Goal: Task Accomplishment & Management: Manage account settings

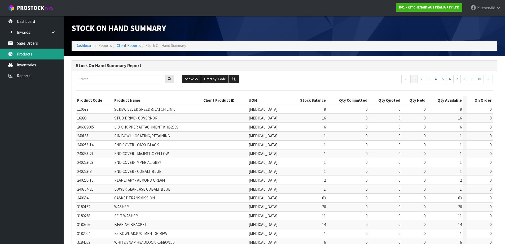
click at [35, 56] on link "Products" at bounding box center [32, 54] width 64 height 11
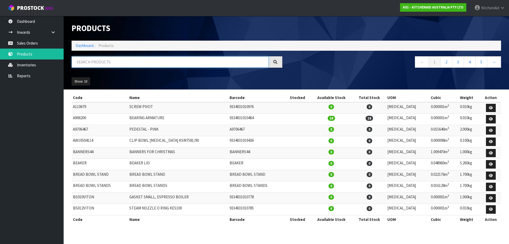
click at [129, 62] on input "text" at bounding box center [170, 61] width 197 height 11
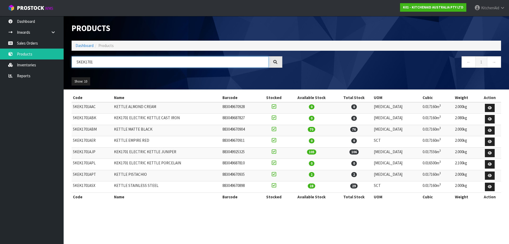
drag, startPoint x: 101, startPoint y: 61, endPoint x: 80, endPoint y: 61, distance: 20.7
click at [80, 61] on input "5KEK1701" at bounding box center [170, 61] width 197 height 11
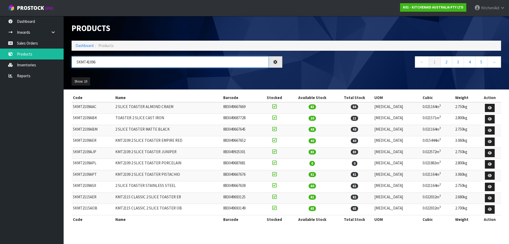
type input "5KMT4109"
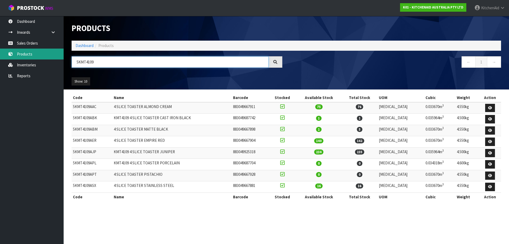
drag, startPoint x: 109, startPoint y: 64, endPoint x: 7, endPoint y: 54, distance: 102.0
click at [8, 54] on body "Toggle navigation ProStock WMS K01 - KITCHENAID AUSTRALIA PTY LTD [GEOGRAPHIC_D…" at bounding box center [254, 122] width 509 height 244
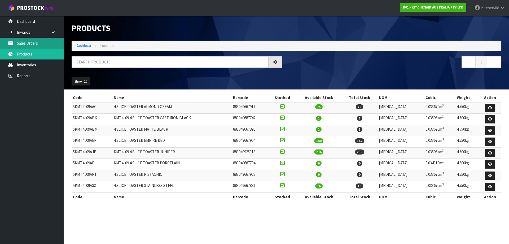
click at [27, 42] on link "Sales Orders" at bounding box center [32, 43] width 64 height 11
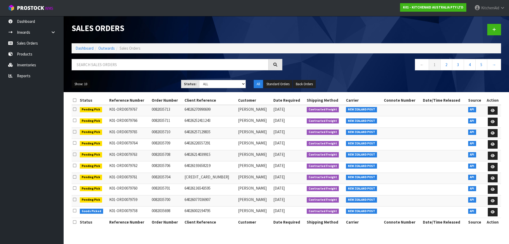
click at [88, 84] on button "Show: 10" at bounding box center [81, 84] width 19 height 8
click at [85, 107] on link "25" at bounding box center [93, 108] width 42 height 7
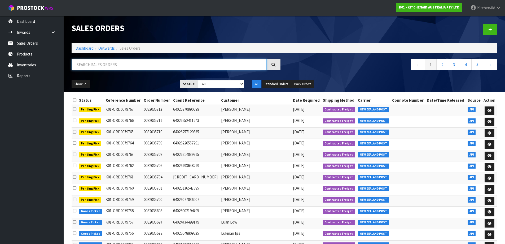
click at [94, 66] on input "text" at bounding box center [169, 64] width 195 height 11
paste input "4500001495"
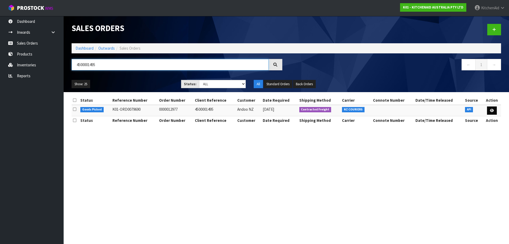
type input "4500001495"
click at [490, 109] on icon at bounding box center [492, 110] width 4 height 3
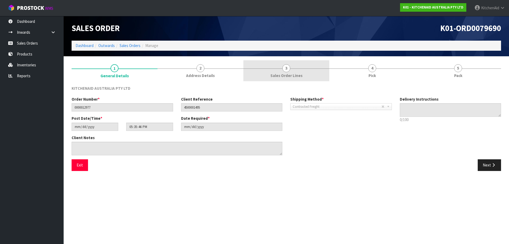
click at [299, 62] on link "3 Sales Order Lines" at bounding box center [286, 70] width 86 height 21
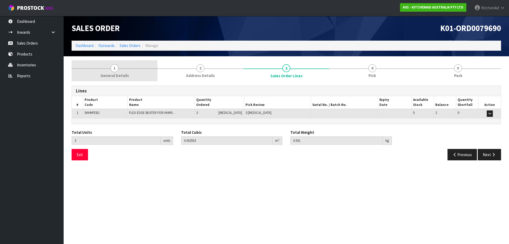
click at [111, 73] on span "General Details" at bounding box center [114, 76] width 28 height 6
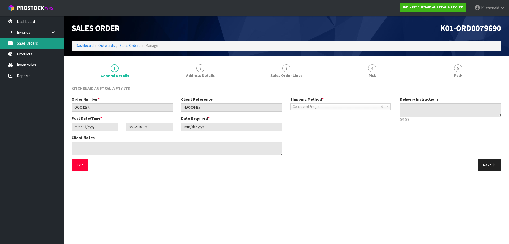
click at [27, 43] on link "Sales Orders" at bounding box center [32, 43] width 64 height 11
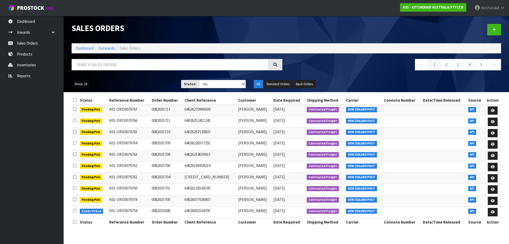
click at [82, 86] on button "Show: 10" at bounding box center [81, 84] width 19 height 8
click at [82, 113] on link "50" at bounding box center [93, 115] width 42 height 7
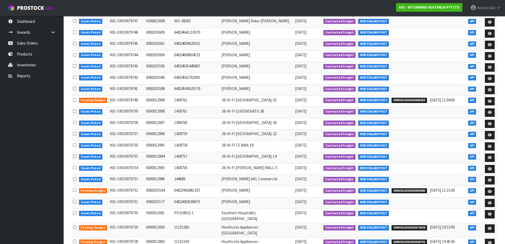
scroll to position [318, 0]
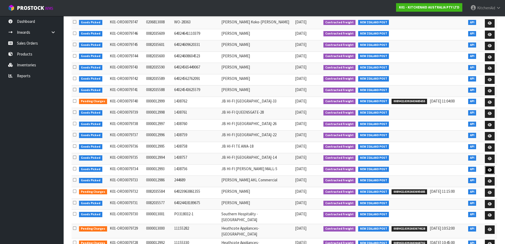
click at [491, 167] on link at bounding box center [490, 170] width 10 height 8
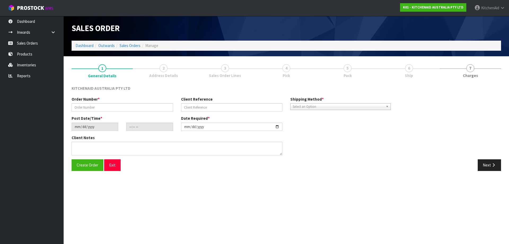
type input "0000012993"
type input "1438756"
type input "[DATE]"
type input "17:33:22.000"
type input "[DATE]"
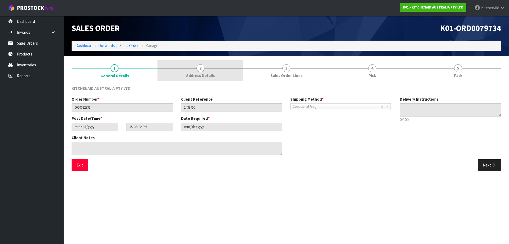
click at [220, 72] on link "2 Address Details" at bounding box center [200, 70] width 86 height 21
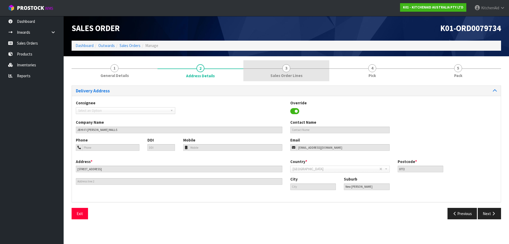
click at [290, 73] on span "Sales Order Lines" at bounding box center [286, 76] width 32 height 6
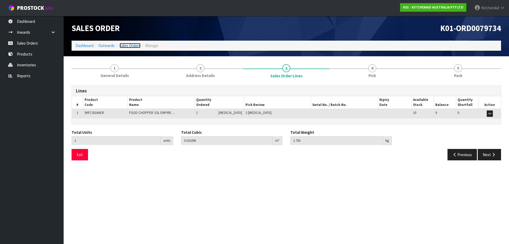
click at [134, 45] on link "Sales Orders" at bounding box center [130, 45] width 21 height 5
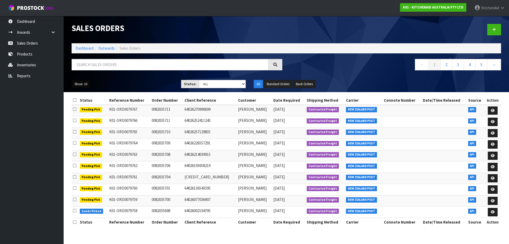
click at [83, 84] on button "Show: 10" at bounding box center [81, 84] width 19 height 8
click at [81, 111] on link "25" at bounding box center [93, 108] width 42 height 7
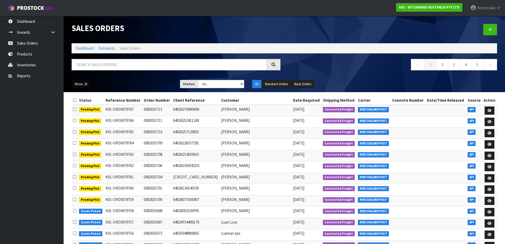
click at [86, 85] on button "Show: 25" at bounding box center [81, 84] width 19 height 8
click at [81, 114] on link "50" at bounding box center [93, 115] width 42 height 7
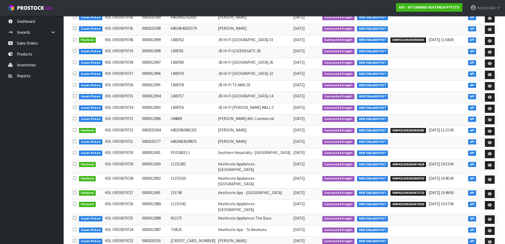
scroll to position [390, 0]
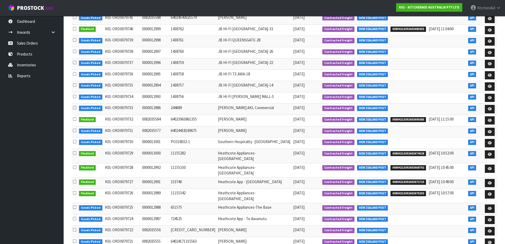
drag, startPoint x: 167, startPoint y: 147, endPoint x: 157, endPoint y: 143, distance: 10.9
click at [157, 148] on td "0000013000" at bounding box center [155, 155] width 29 height 14
copy td "13000"
drag, startPoint x: 169, startPoint y: 136, endPoint x: 155, endPoint y: 136, distance: 14.0
click at [155, 137] on td "0000013001" at bounding box center [155, 142] width 29 height 11
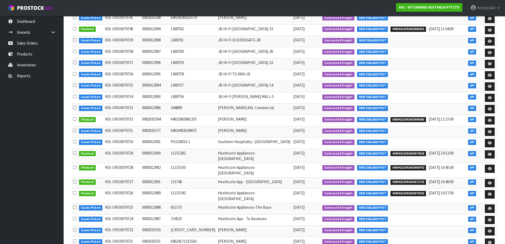
drag, startPoint x: 167, startPoint y: 158, endPoint x: 157, endPoint y: 158, distance: 10.1
click at [157, 163] on td "0000012992" at bounding box center [155, 170] width 29 height 14
click at [169, 163] on td "0000012992" at bounding box center [155, 170] width 29 height 14
click at [168, 163] on td "0000012992" at bounding box center [155, 170] width 29 height 14
drag, startPoint x: 169, startPoint y: 158, endPoint x: 156, endPoint y: 160, distance: 13.1
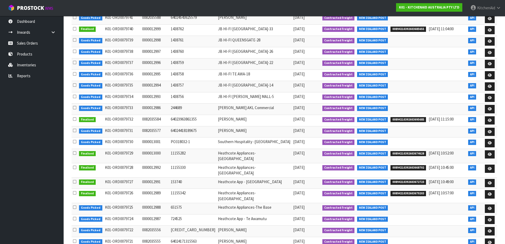
click at [156, 163] on td "0000012992" at bounding box center [155, 170] width 29 height 14
copy td "12992"
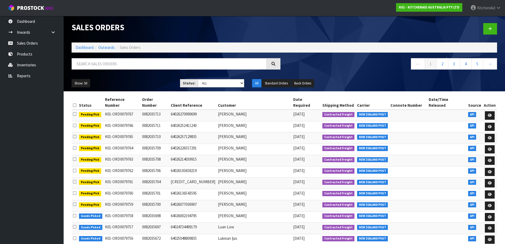
scroll to position [0, 0]
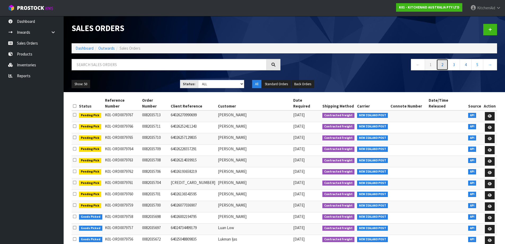
click at [440, 63] on link "2" at bounding box center [442, 64] width 12 height 11
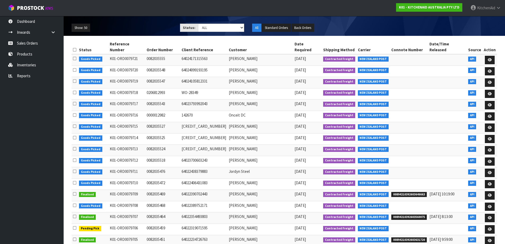
scroll to position [53, 0]
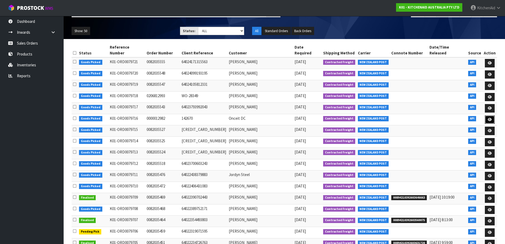
click at [491, 118] on icon at bounding box center [490, 119] width 4 height 3
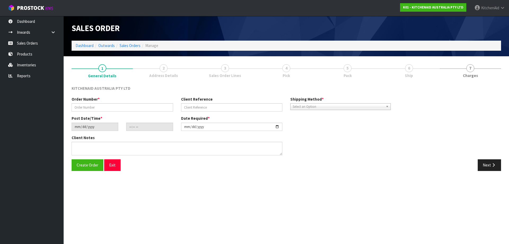
type input "0000012982"
type input "142670"
type input "[DATE]"
type input "11:32:55.000"
type input "[DATE]"
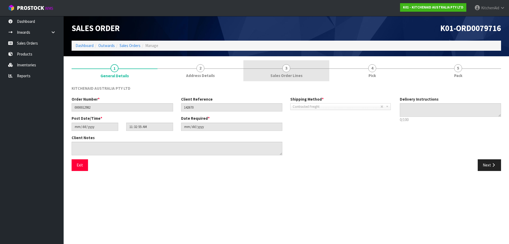
click at [283, 69] on span "3" at bounding box center [286, 68] width 8 height 8
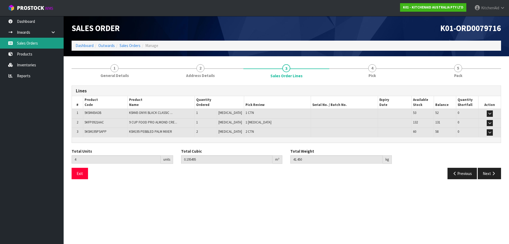
click at [24, 45] on link "Sales Orders" at bounding box center [32, 43] width 64 height 11
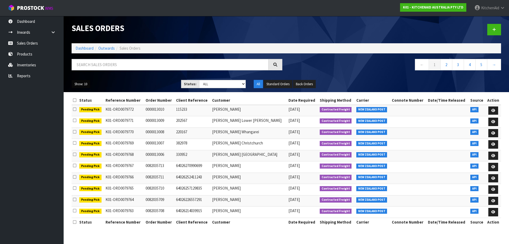
click at [85, 81] on button "Show: 10" at bounding box center [81, 84] width 19 height 8
click at [83, 111] on link "25" at bounding box center [93, 108] width 42 height 7
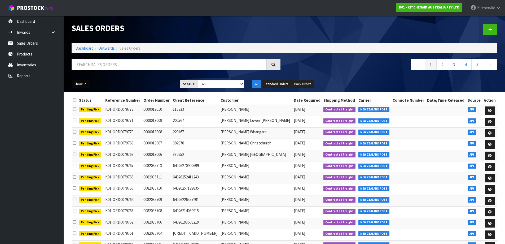
click at [78, 86] on button "Show: 25" at bounding box center [81, 84] width 19 height 8
click at [84, 114] on link "50" at bounding box center [93, 115] width 42 height 7
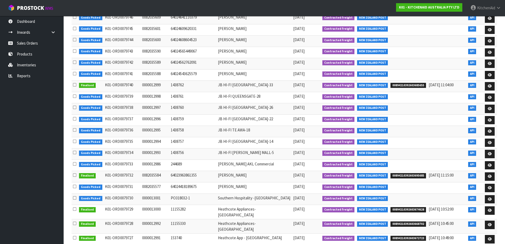
scroll to position [390, 0]
click at [492, 150] on link at bounding box center [490, 154] width 10 height 8
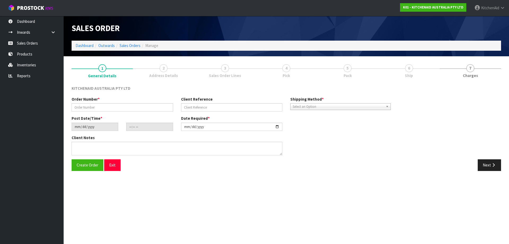
type input "0000012993"
type input "1438756"
type input "[DATE]"
type input "17:33:22.000"
type input "[DATE]"
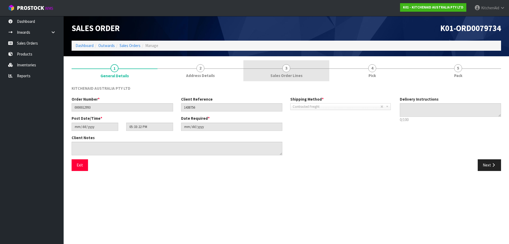
click at [289, 71] on link "3 Sales Order Lines" at bounding box center [286, 70] width 86 height 21
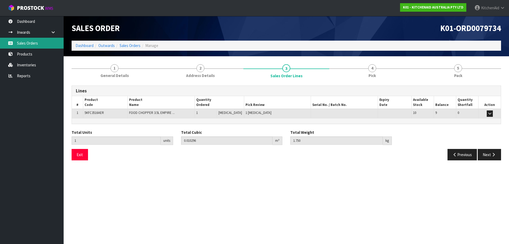
click at [25, 42] on link "Sales Orders" at bounding box center [32, 43] width 64 height 11
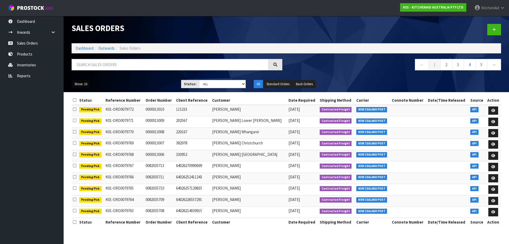
click at [85, 85] on button "Show: 10" at bounding box center [81, 84] width 19 height 8
click at [78, 117] on link "50" at bounding box center [93, 115] width 42 height 7
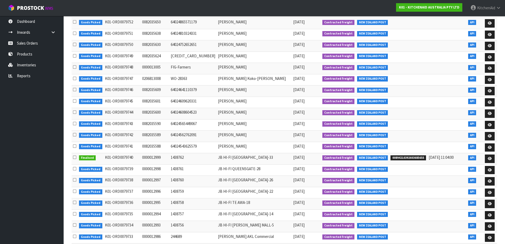
scroll to position [443, 0]
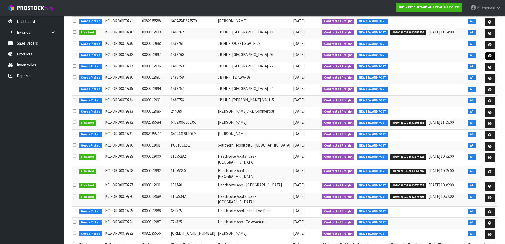
click at [490, 54] on icon at bounding box center [490, 55] width 4 height 3
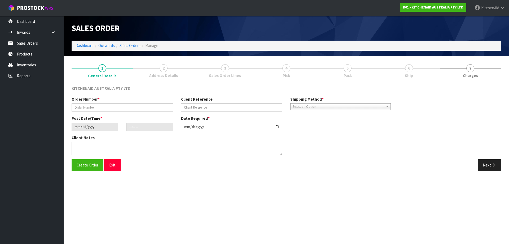
type input "0000012997"
type input "1438760"
type input "[DATE]"
type input "17:33:29.000"
type input "[DATE]"
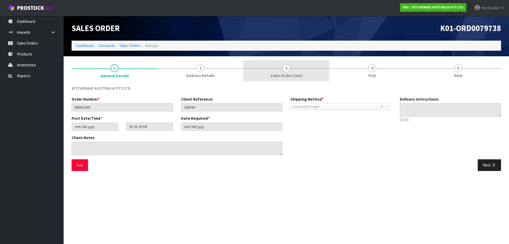
click at [301, 65] on link "3 Sales Order Lines" at bounding box center [286, 70] width 86 height 21
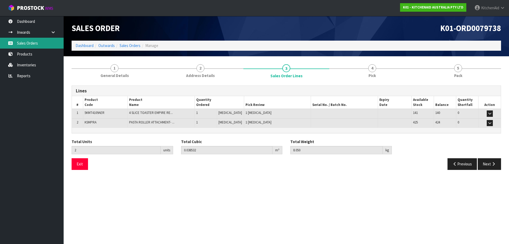
click at [29, 43] on link "Sales Orders" at bounding box center [32, 43] width 64 height 11
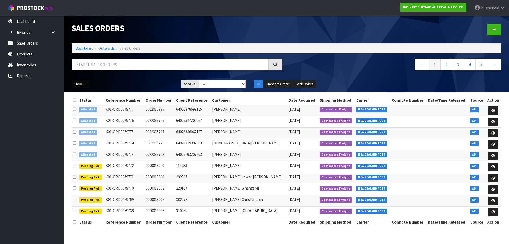
click at [81, 83] on button "Show: 10" at bounding box center [81, 84] width 19 height 8
click at [86, 116] on link "50" at bounding box center [93, 115] width 42 height 7
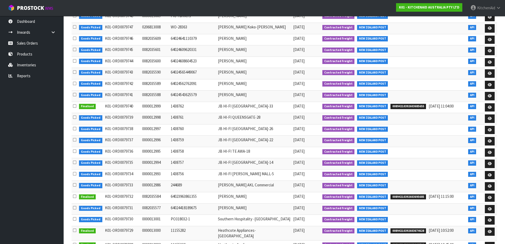
scroll to position [416, 0]
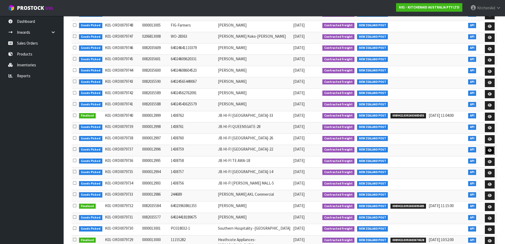
click at [487, 146] on link at bounding box center [490, 150] width 10 height 8
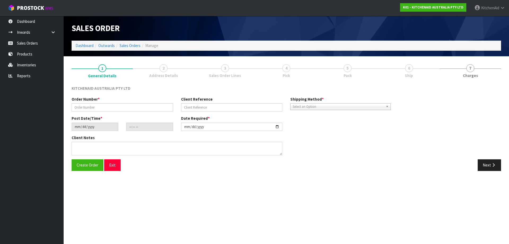
type input "0000012996"
type input "1438759"
type input "[DATE]"
type input "17:33:27.000"
type input "[DATE]"
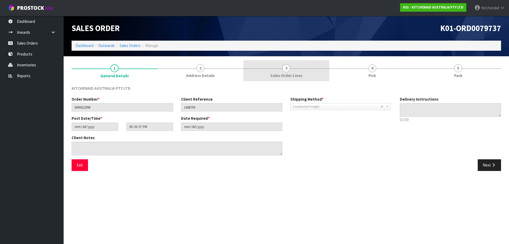
click at [301, 69] on link "3 Sales Order Lines" at bounding box center [286, 70] width 86 height 21
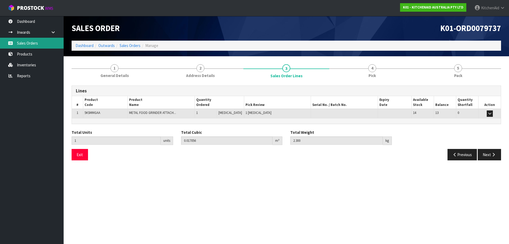
click at [31, 43] on link "Sales Orders" at bounding box center [32, 43] width 64 height 11
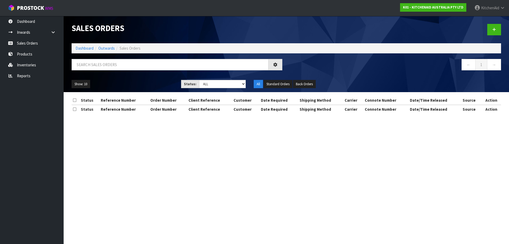
click at [134, 58] on div "Sales Orders Dashboard Outwards Sales Orders ← 1 → Show: 10 5 10 25 50 Status: …" at bounding box center [286, 54] width 437 height 76
click at [134, 61] on input "text" at bounding box center [170, 64] width 197 height 11
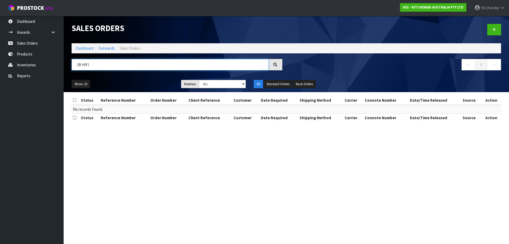
click at [92, 65] on input "JB HIFI" at bounding box center [170, 64] width 197 height 11
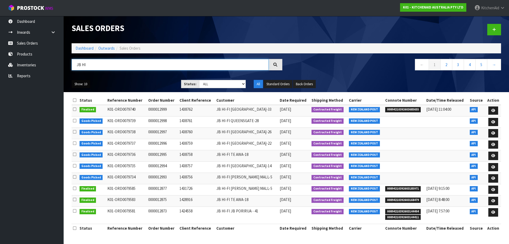
type input "JB HI"
click at [86, 87] on button "Show: 10" at bounding box center [81, 84] width 19 height 8
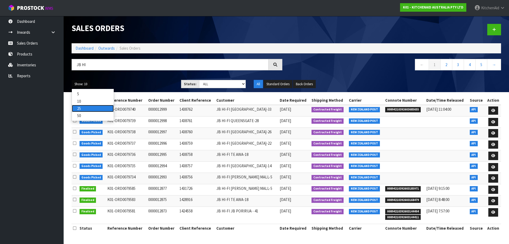
click at [82, 108] on link "25" at bounding box center [93, 108] width 42 height 7
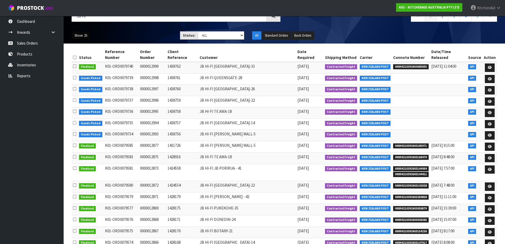
scroll to position [53, 0]
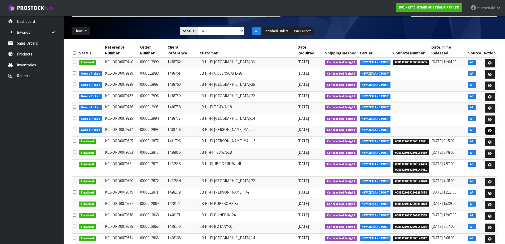
click at [492, 126] on link at bounding box center [490, 130] width 10 height 8
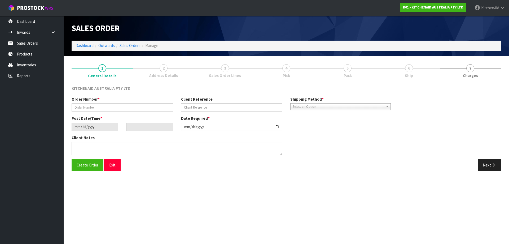
type input "0000012993"
type input "1438756"
type input "[DATE]"
type input "17:33:22.000"
type input "[DATE]"
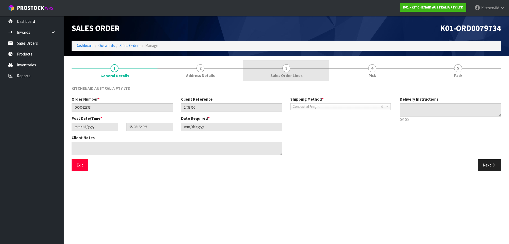
click at [285, 68] on span "3" at bounding box center [286, 68] width 8 height 8
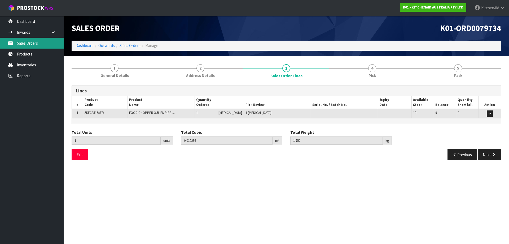
click at [36, 46] on link "Sales Orders" at bounding box center [32, 43] width 64 height 11
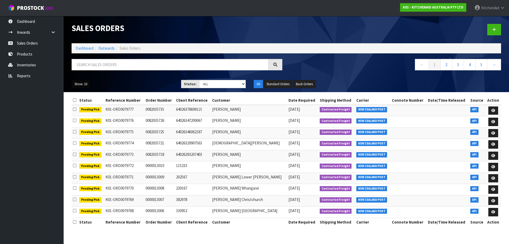
click at [77, 86] on button "Show: 10" at bounding box center [81, 84] width 19 height 8
click at [83, 110] on link "25" at bounding box center [93, 108] width 42 height 7
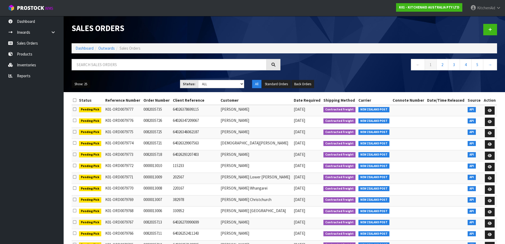
click at [80, 85] on button "Show: 25" at bounding box center [81, 84] width 19 height 8
click at [86, 113] on link "50" at bounding box center [93, 115] width 42 height 7
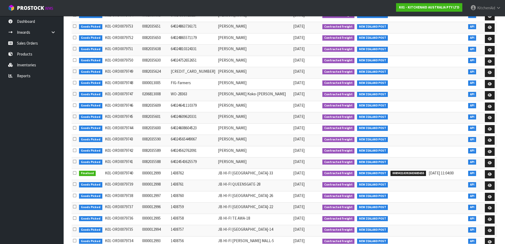
scroll to position [443, 0]
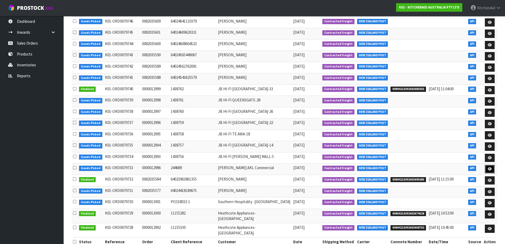
click at [488, 167] on icon at bounding box center [490, 168] width 4 height 3
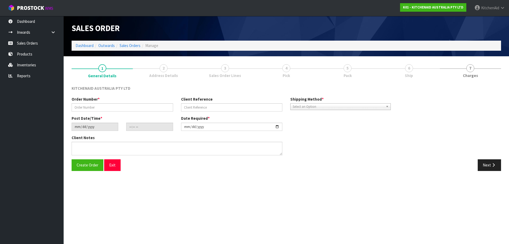
type input "0000012986"
type input "244689"
type input "[DATE]"
type input "17:33:20.000"
type input "[DATE]"
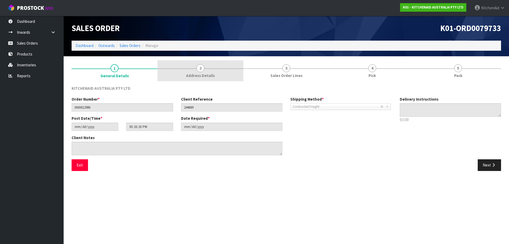
click at [187, 77] on span "Address Details" at bounding box center [200, 76] width 29 height 6
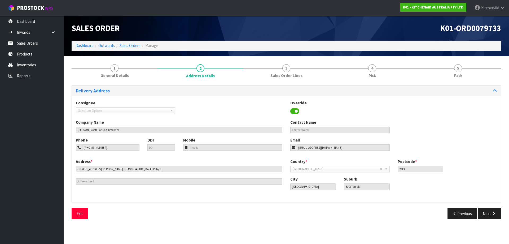
click at [285, 59] on section "1 General Details 2 Address Details 3 Sales Order Lines 4 Pick 5 Pack Delivery …" at bounding box center [286, 141] width 445 height 171
click at [288, 70] on span "3" at bounding box center [286, 68] width 8 height 8
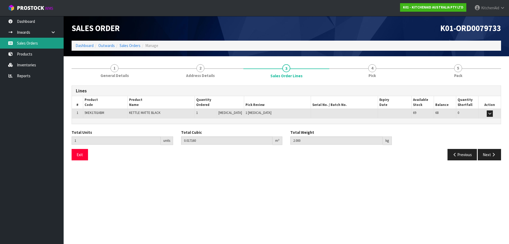
click at [24, 45] on link "Sales Orders" at bounding box center [32, 43] width 64 height 11
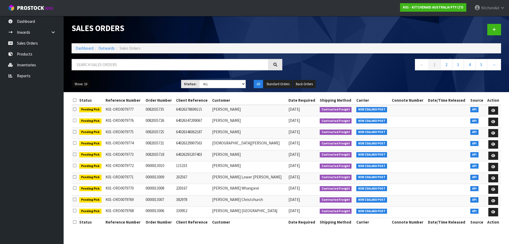
click at [77, 83] on button "Show: 10" at bounding box center [81, 84] width 19 height 8
click at [87, 116] on link "50" at bounding box center [93, 115] width 42 height 7
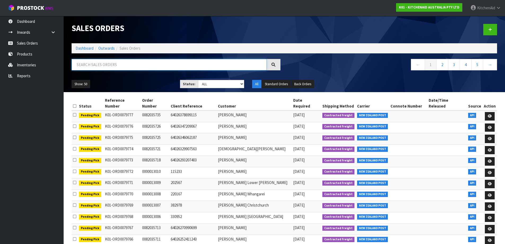
click at [96, 63] on input "text" at bounding box center [169, 64] width 195 height 11
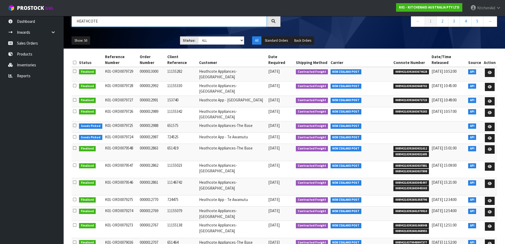
scroll to position [53, 0]
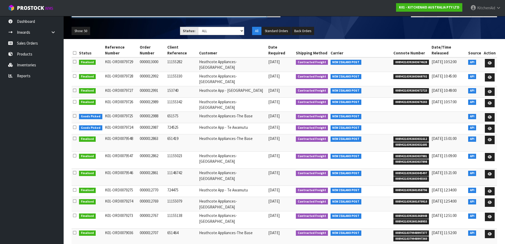
type input "HEATHCOTE"
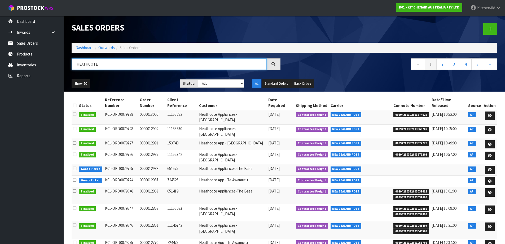
scroll to position [0, 0]
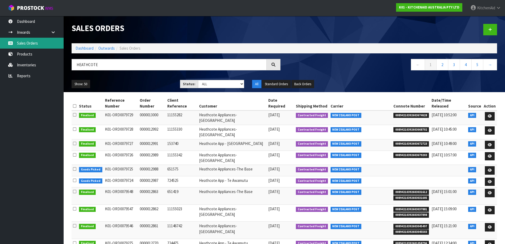
click at [35, 43] on link "Sales Orders" at bounding box center [32, 43] width 64 height 11
